Goal: Navigation & Orientation: Understand site structure

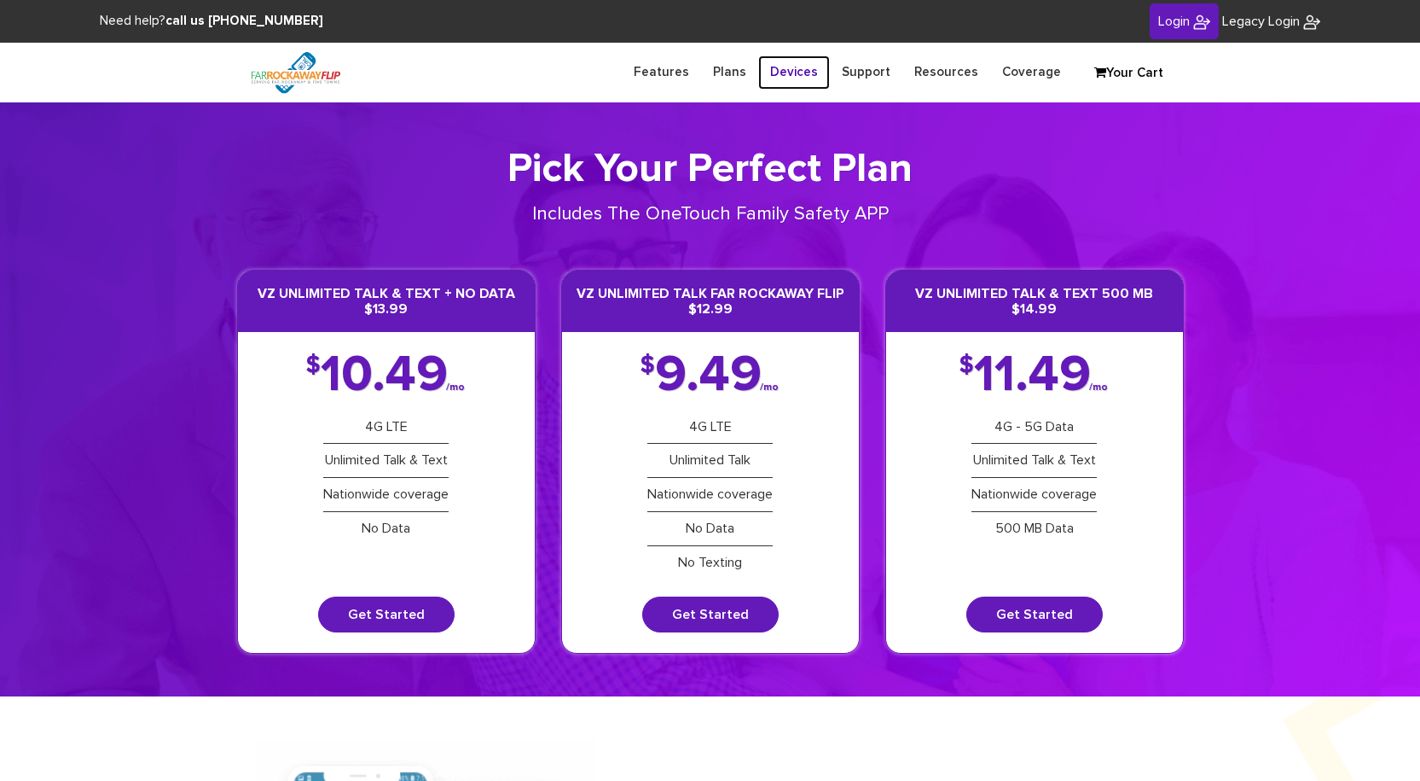
click at [808, 70] on link "Devices" at bounding box center [794, 71] width 72 height 33
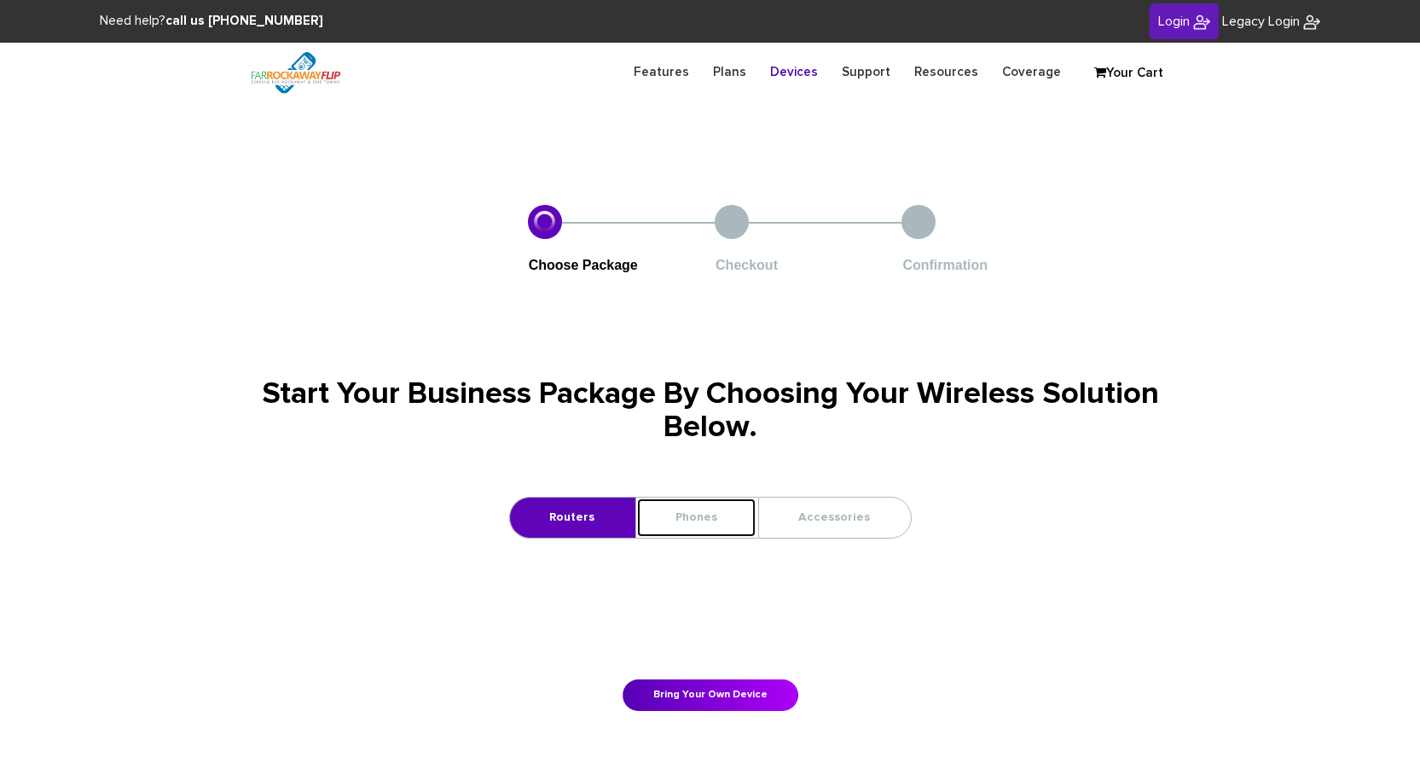
click at [715, 517] on link "Phones" at bounding box center [696, 517] width 120 height 40
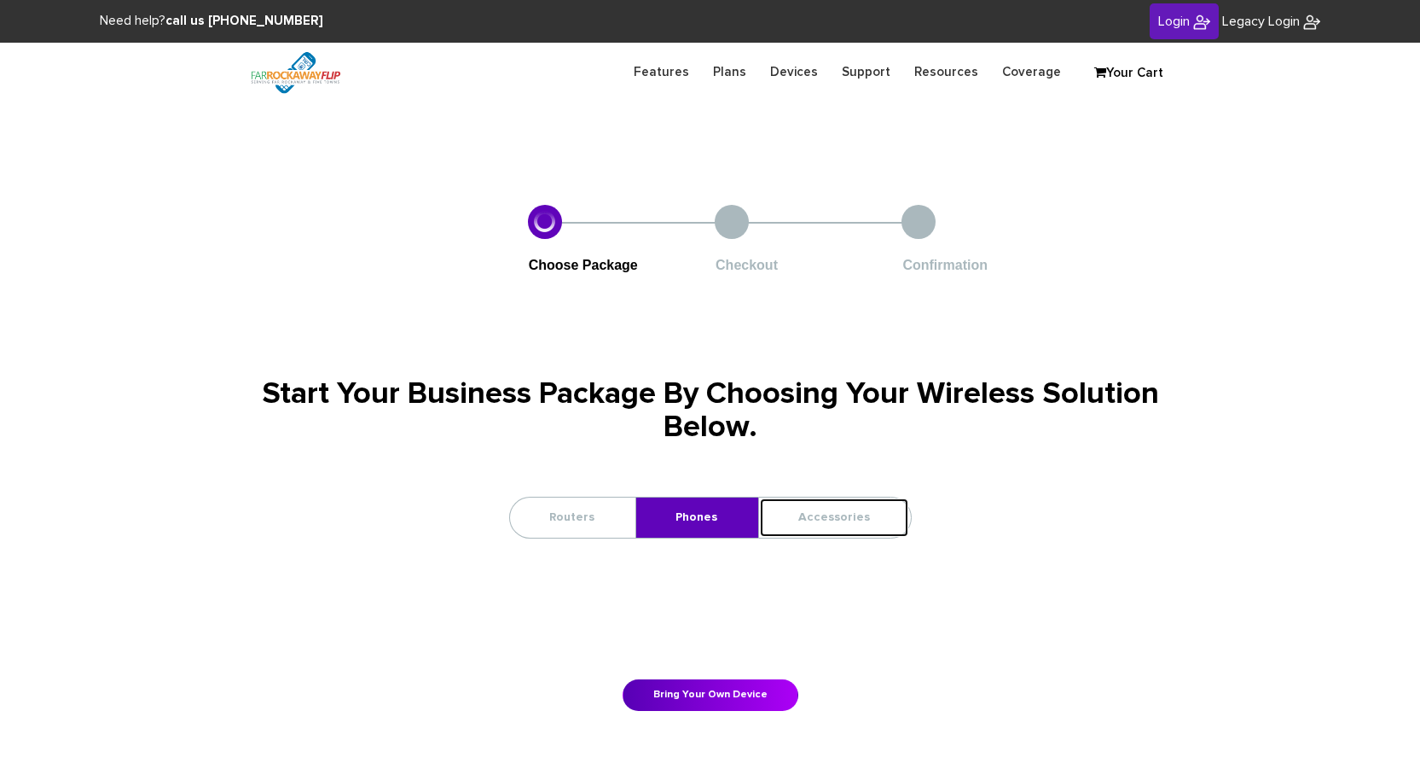
click at [846, 514] on link "Accessories" at bounding box center [834, 517] width 150 height 40
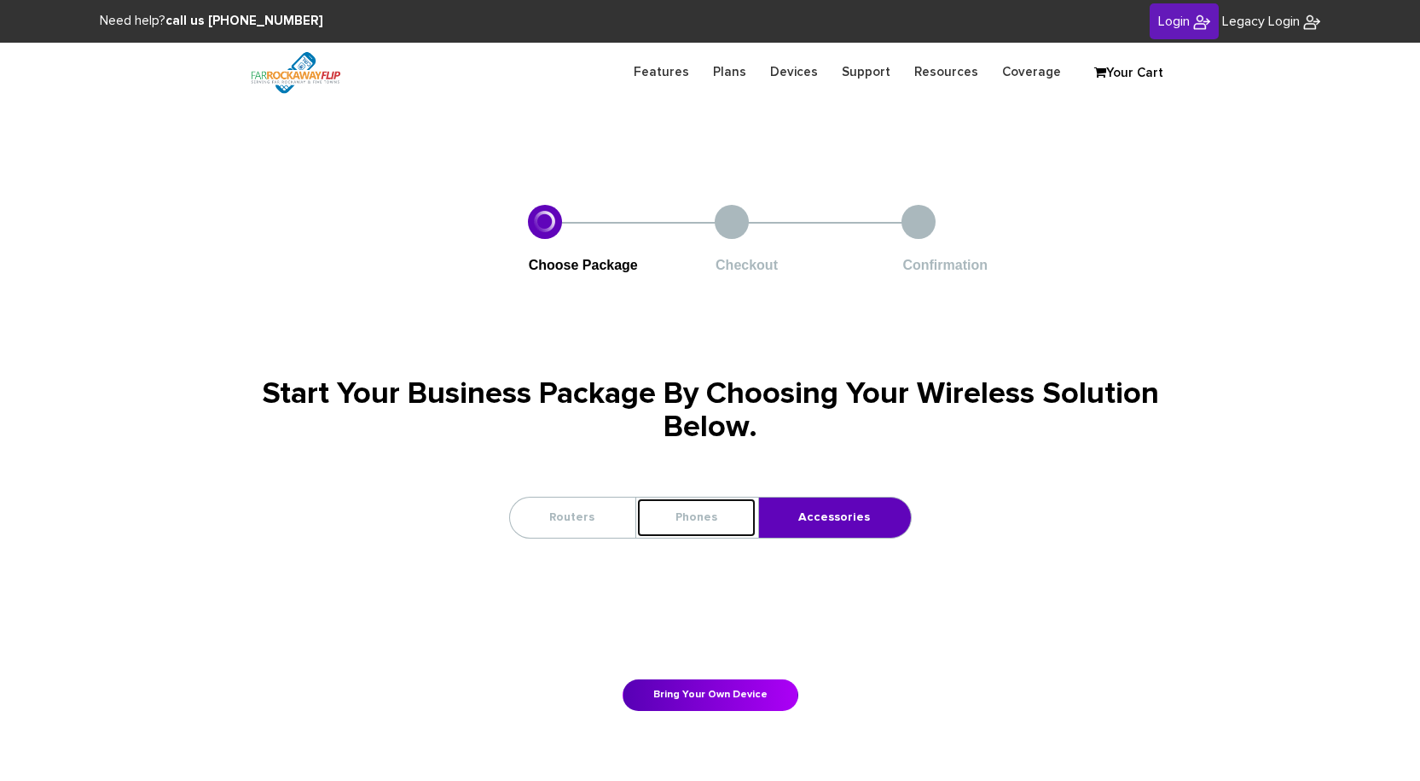
click at [717, 517] on link "Phones" at bounding box center [696, 517] width 120 height 40
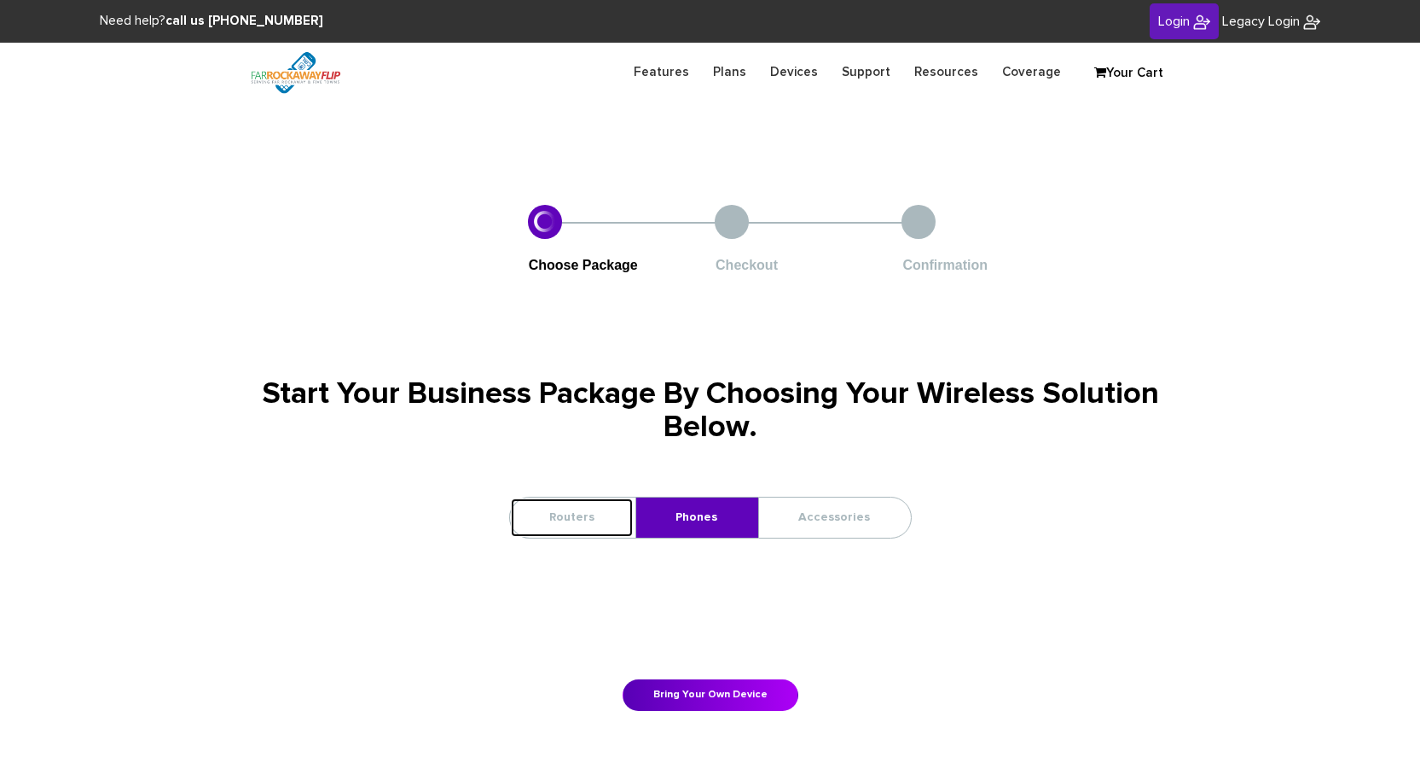
click at [583, 521] on link "Routers" at bounding box center [572, 517] width 124 height 40
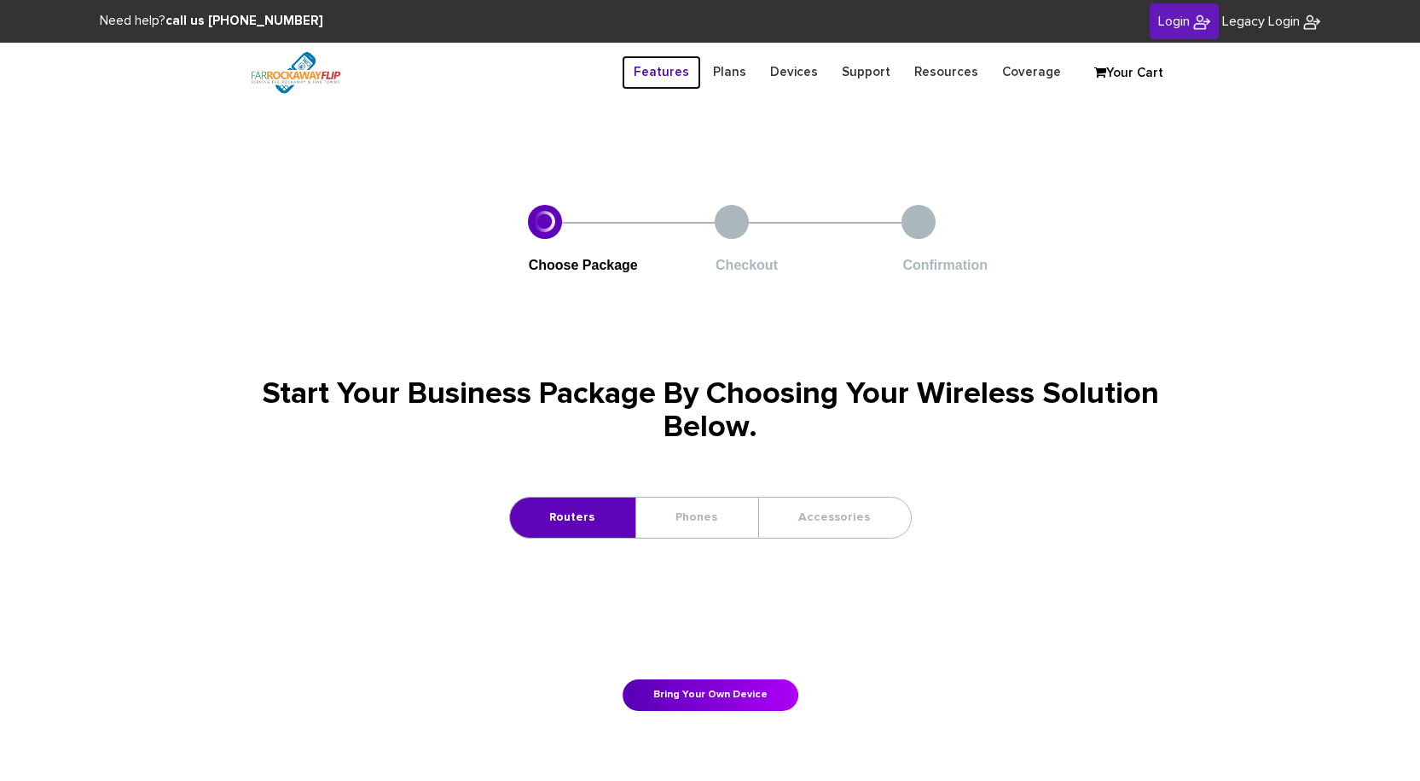
click at [675, 66] on link "Features" at bounding box center [661, 71] width 79 height 33
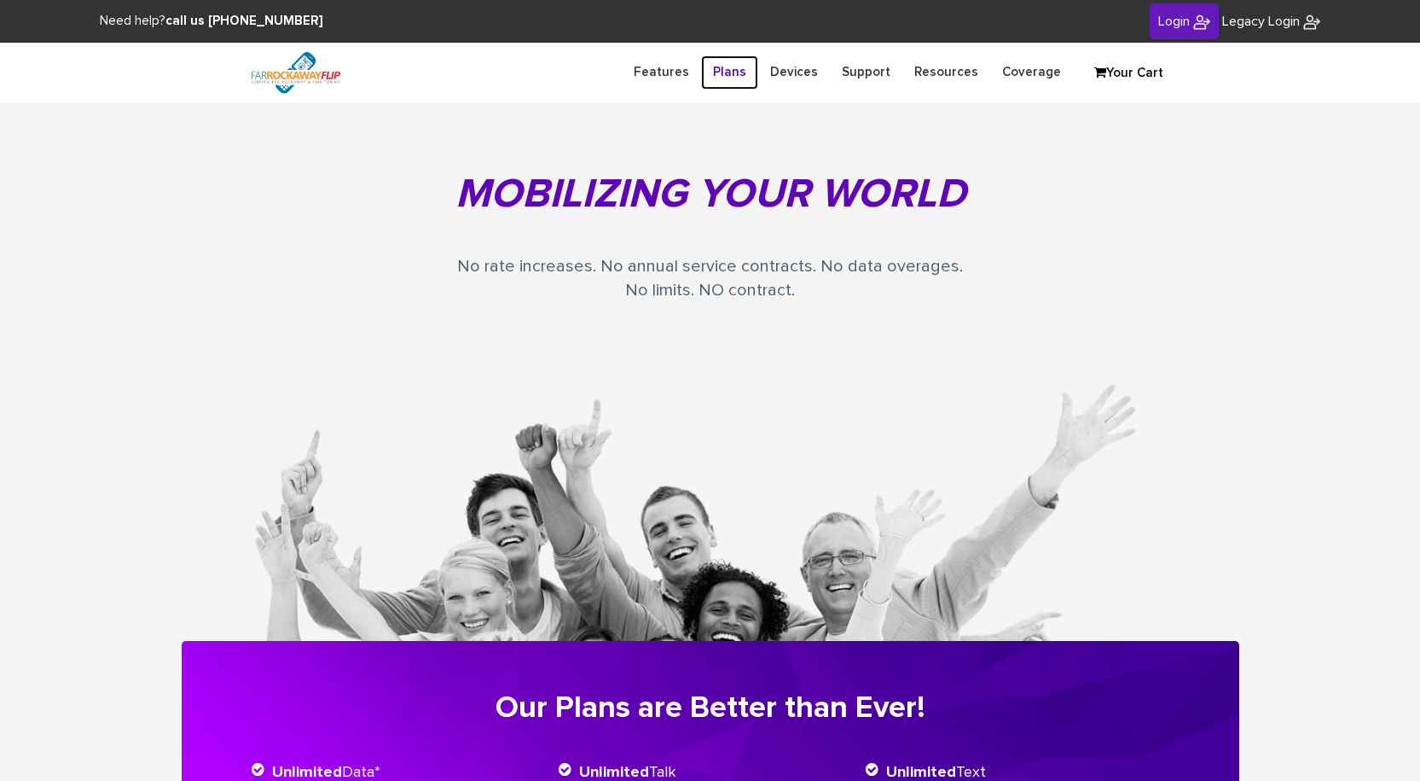
click at [750, 70] on link "Plans" at bounding box center [729, 71] width 57 height 33
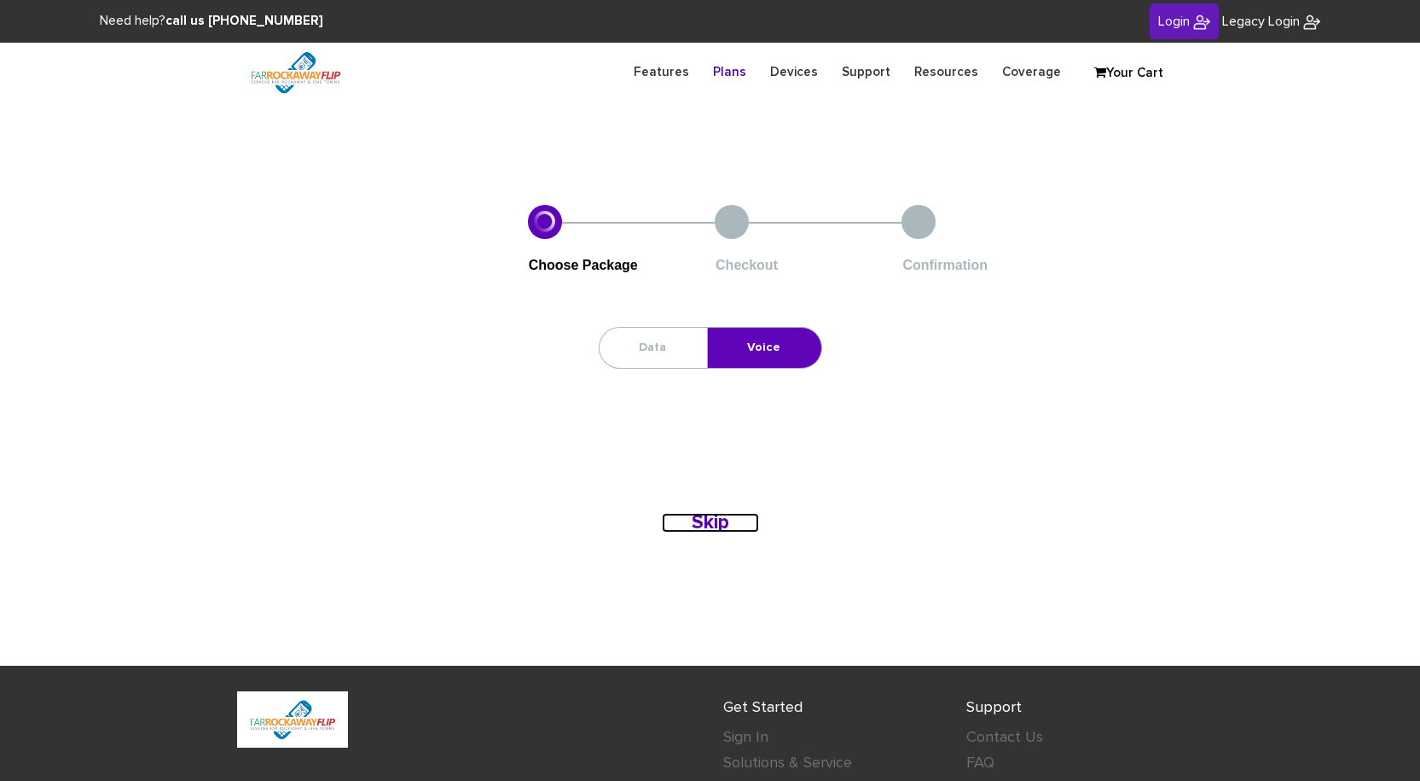
click at [706, 524] on b "Skip" at bounding box center [711, 523] width 38 height 20
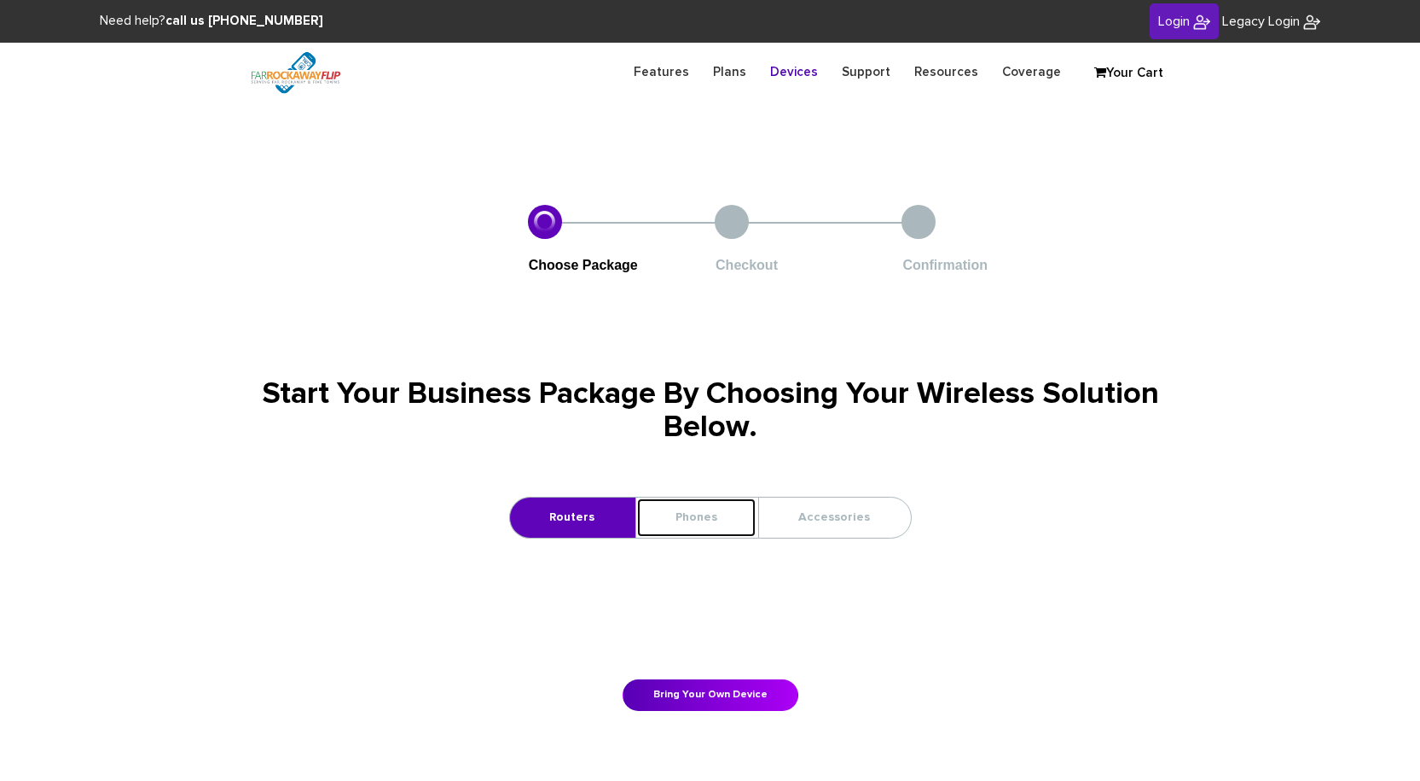
click at [720, 512] on link "Phones" at bounding box center [696, 517] width 120 height 40
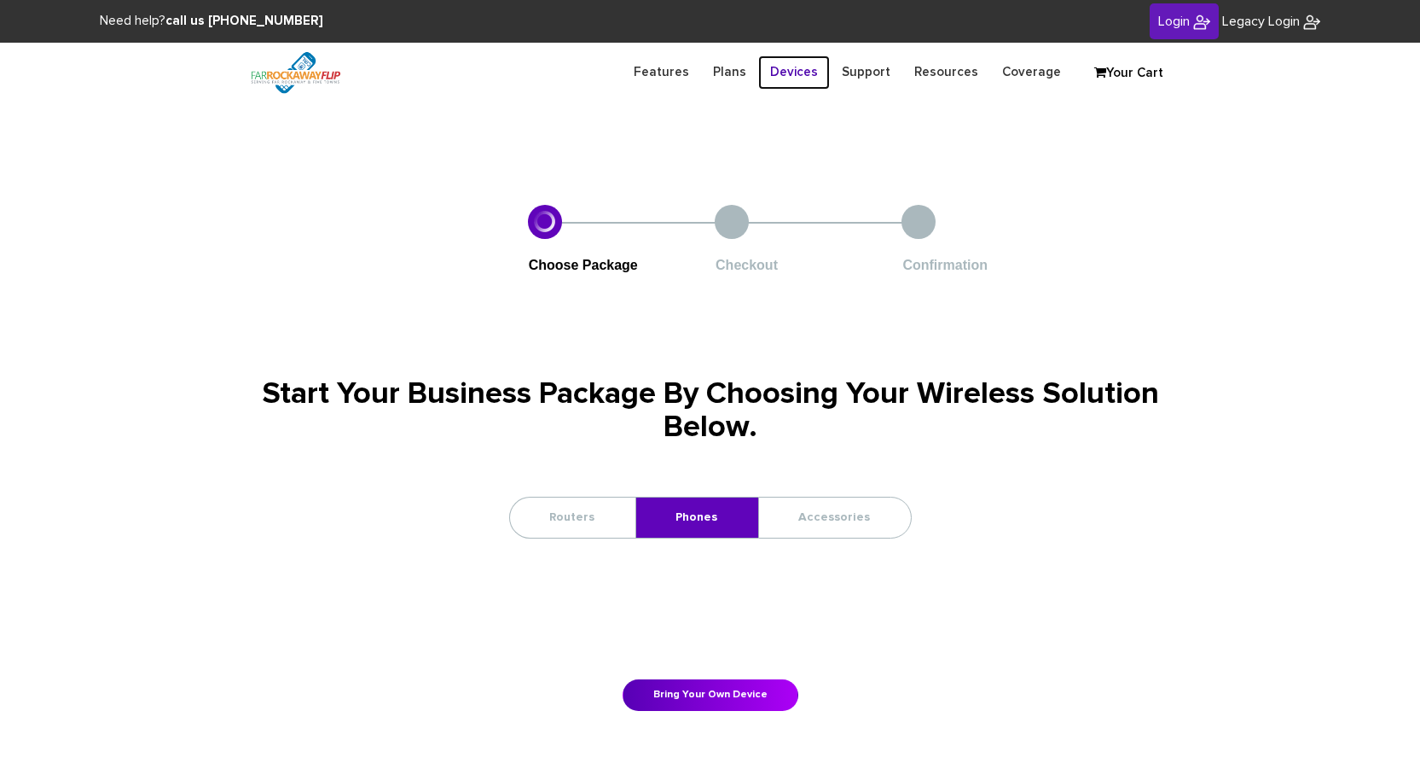
click at [810, 76] on link "Devices" at bounding box center [794, 71] width 72 height 33
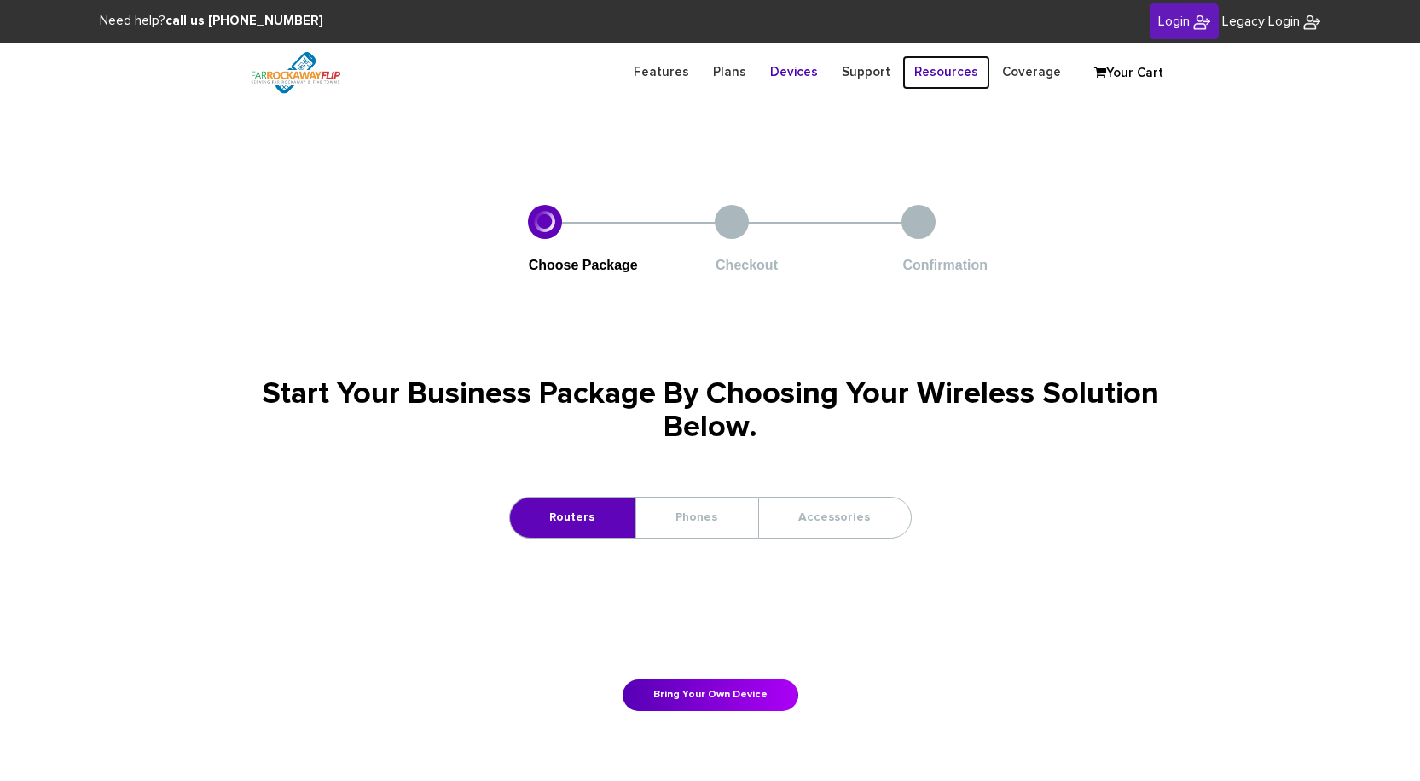
click at [927, 68] on link "Resources" at bounding box center [946, 71] width 88 height 33
click at [1129, 72] on link "Your Cart" at bounding box center [1128, 74] width 85 height 26
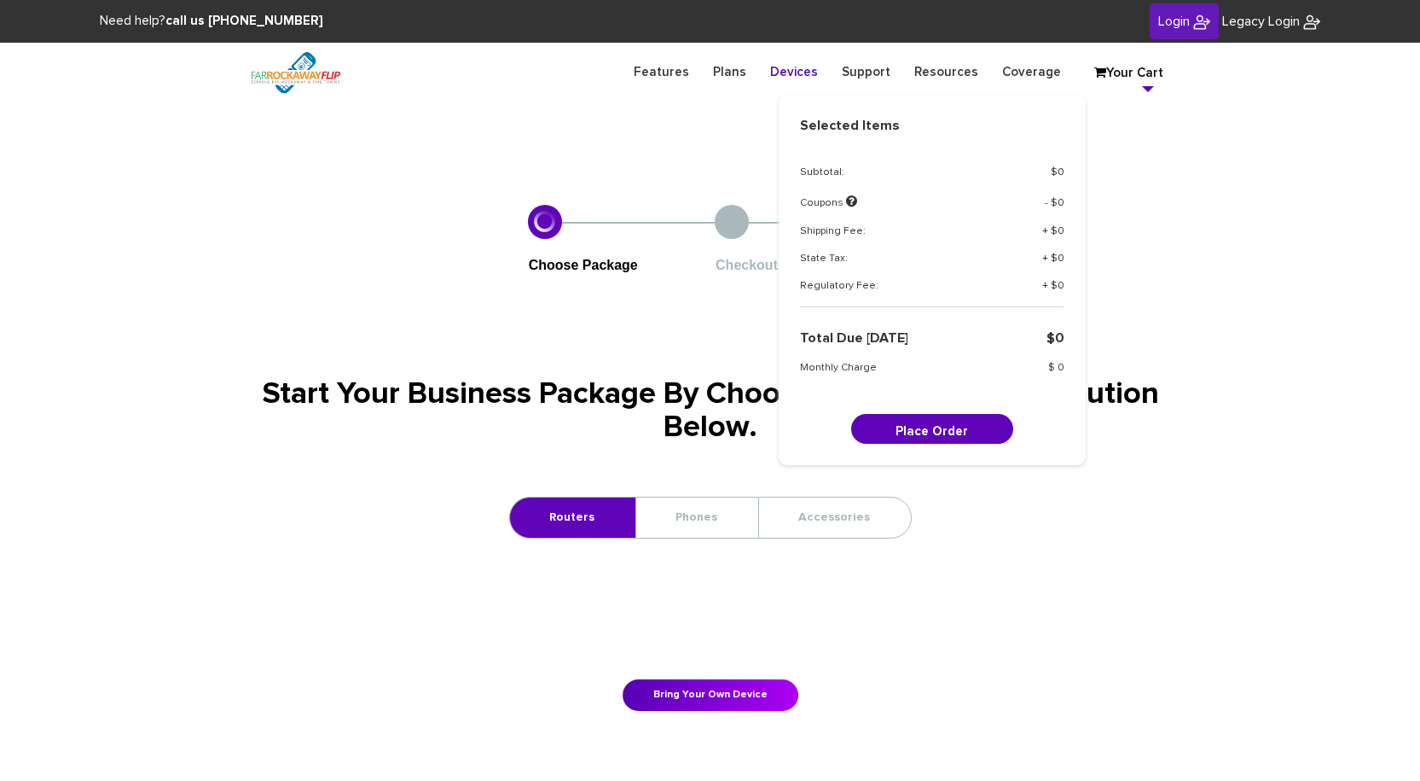
click at [1214, 163] on section "Choose Package Checkout Confirmation Start Your Business Package By Choosing Yo…" at bounding box center [710, 457] width 1420 height 591
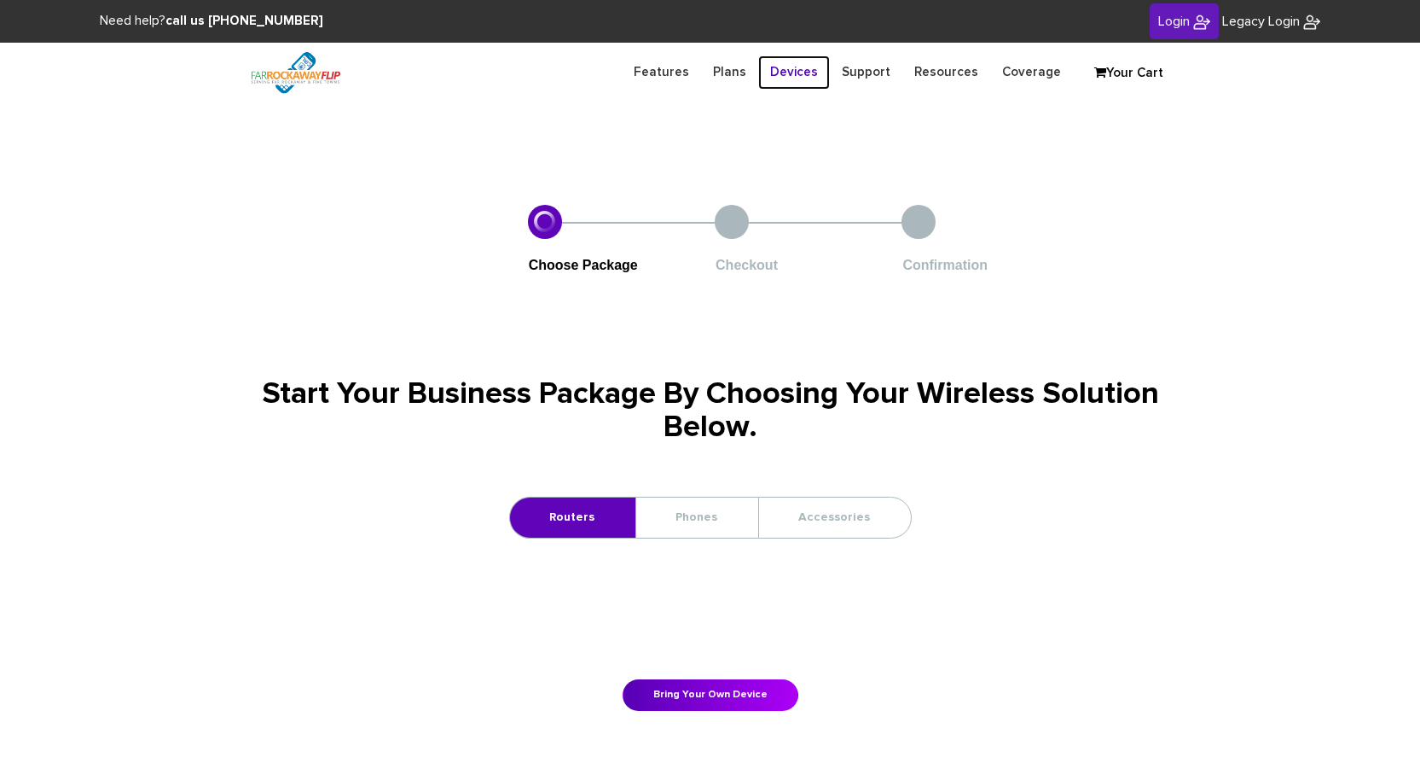
click at [807, 74] on link "Devices" at bounding box center [794, 71] width 72 height 33
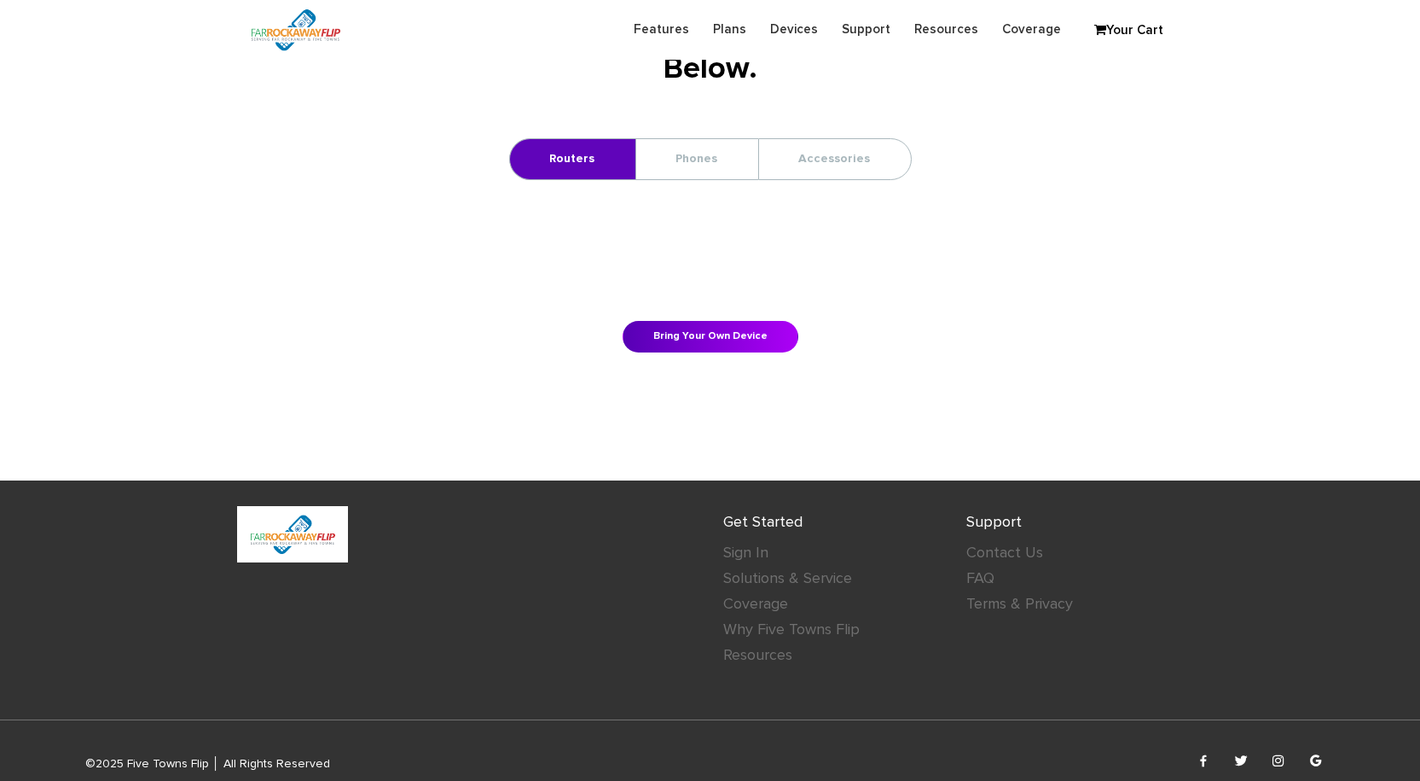
scroll to position [328, 0]
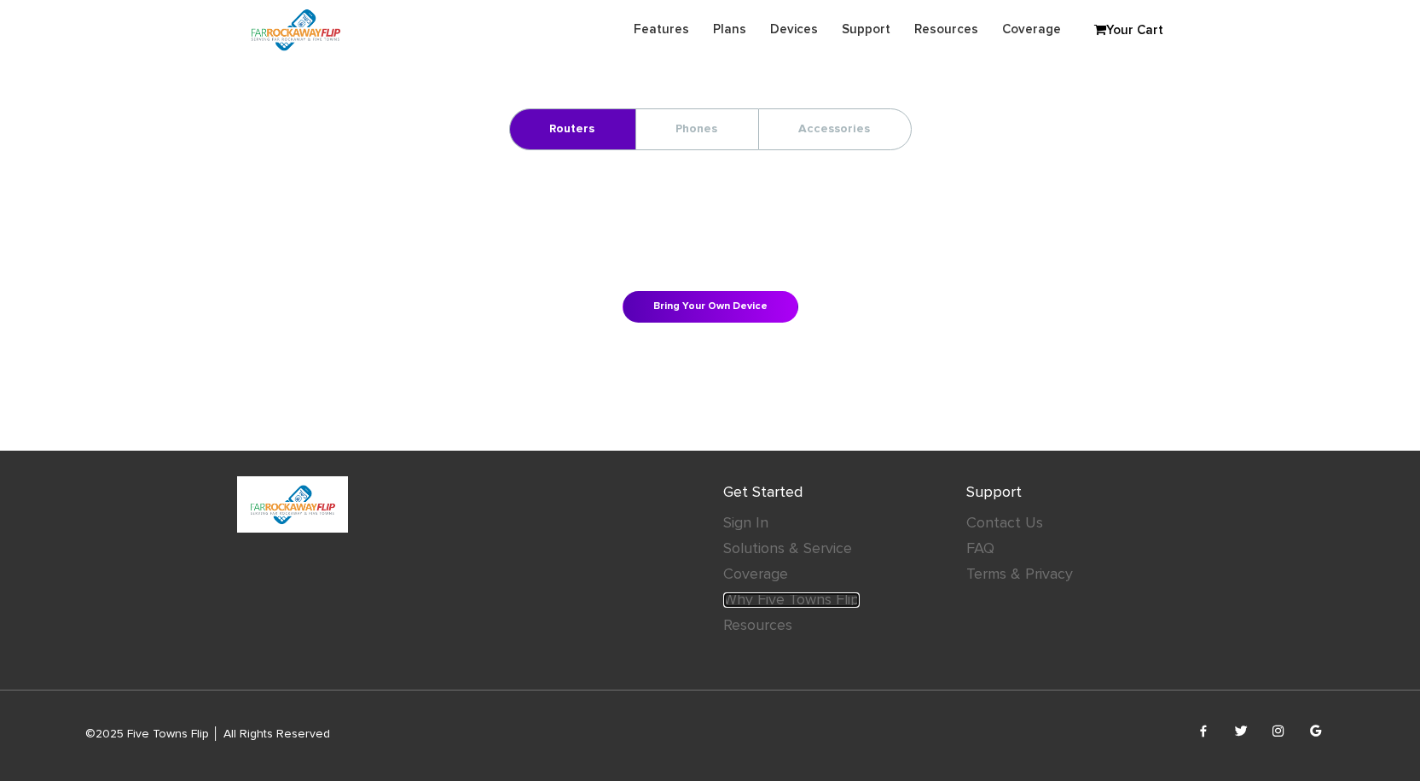
click at [781, 598] on link "Why Five Towns Flip" at bounding box center [791, 599] width 136 height 15
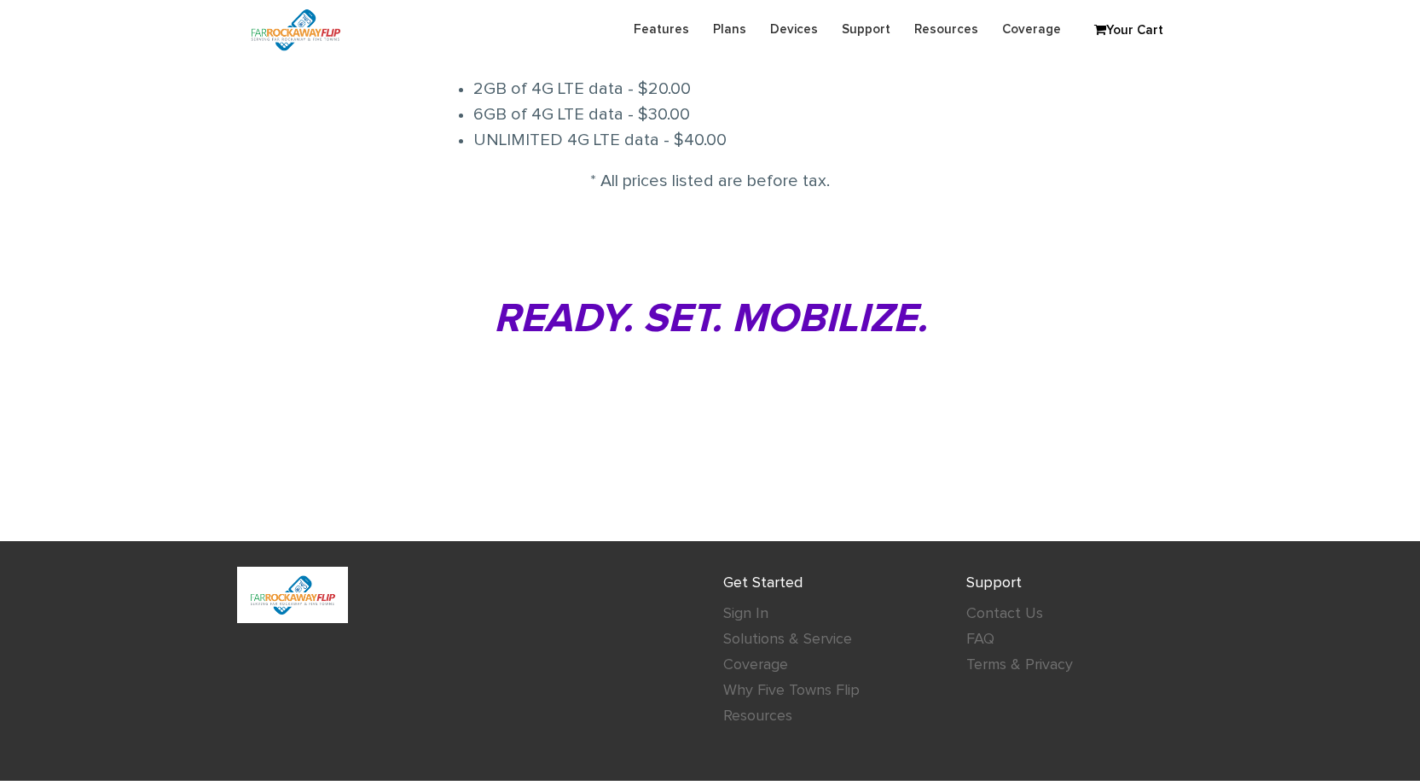
scroll to position [1570, 0]
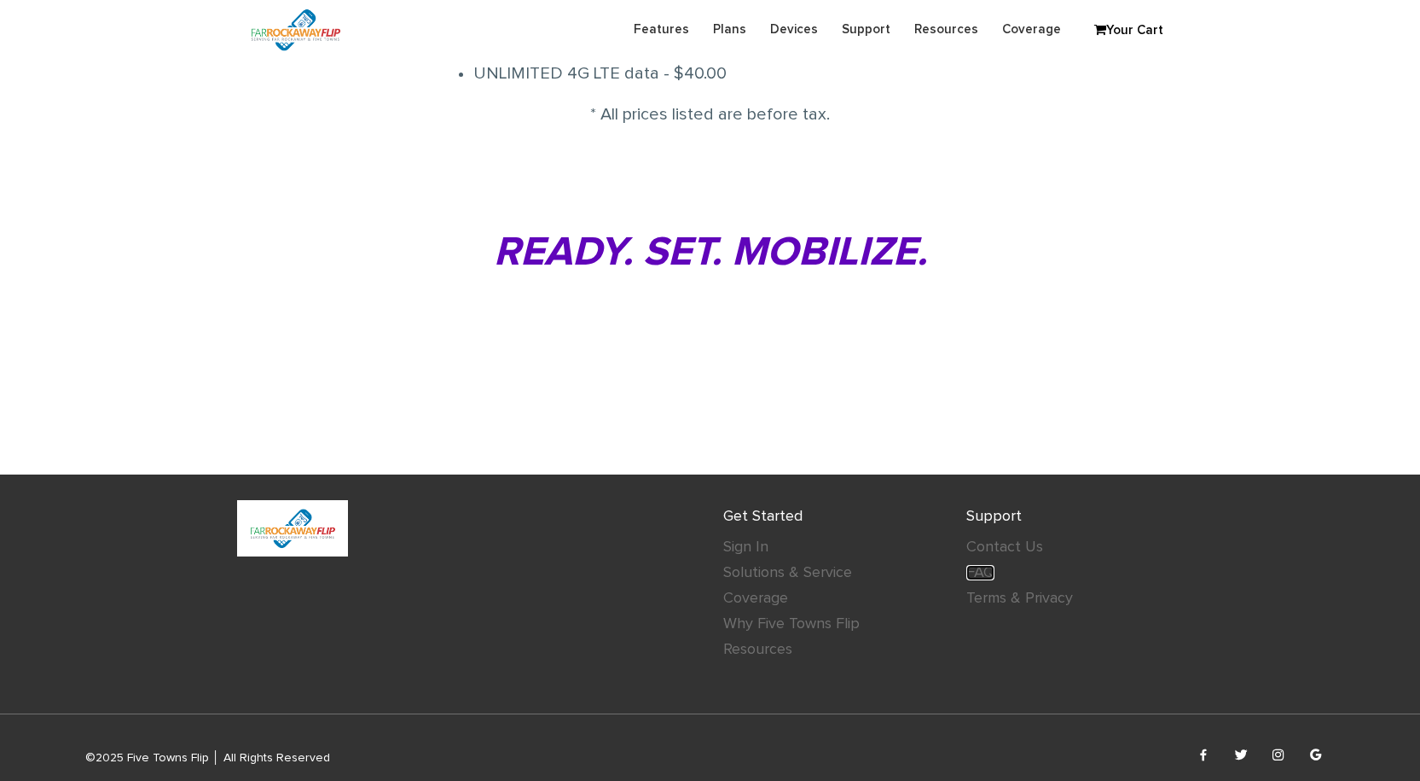
click at [979, 565] on link "FAQ" at bounding box center [980, 572] width 28 height 15
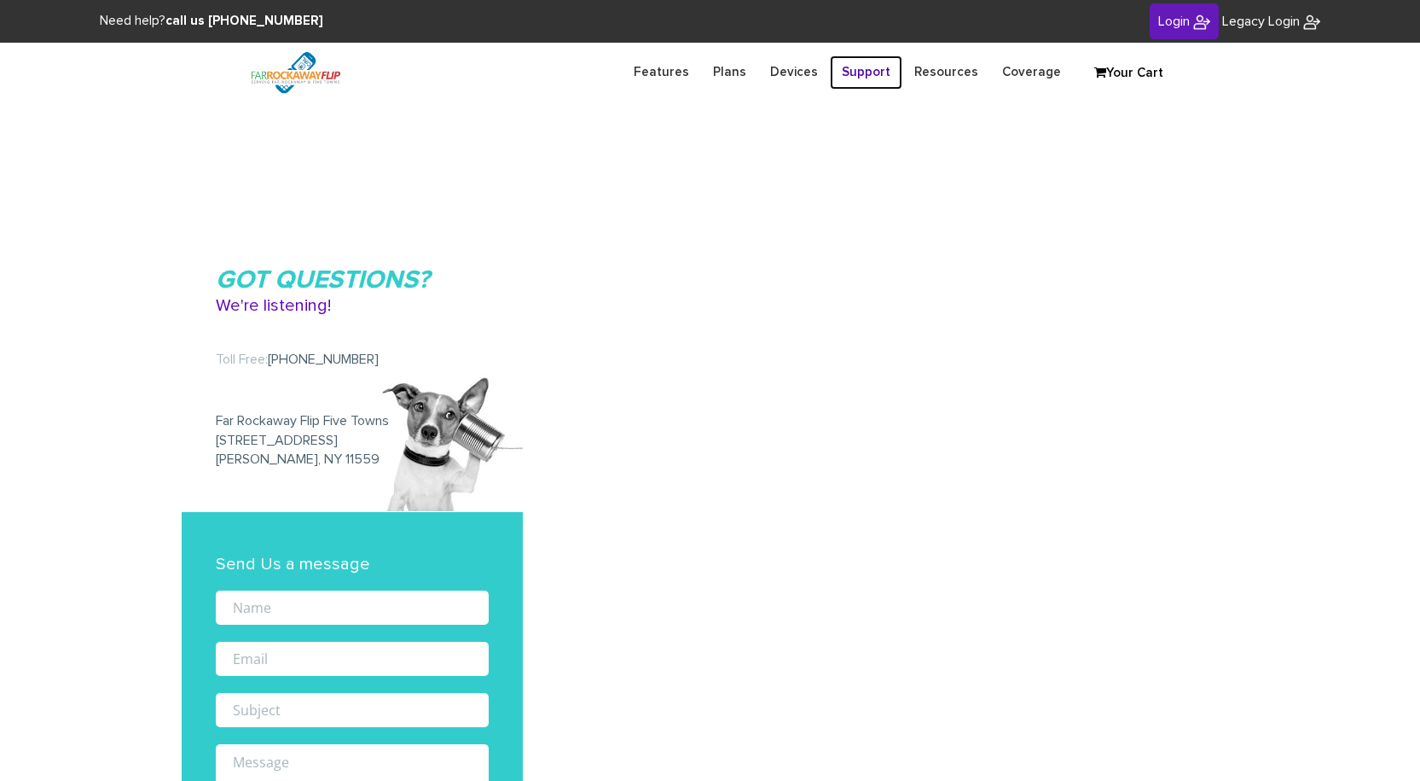
click at [880, 73] on link "Support" at bounding box center [866, 71] width 73 height 33
